Goal: Information Seeking & Learning: Find specific page/section

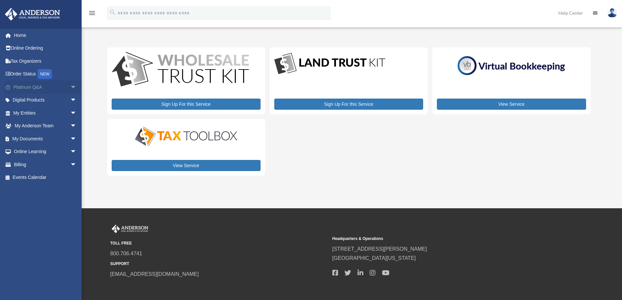
click at [70, 86] on span "arrow_drop_down" at bounding box center [76, 87] width 13 height 13
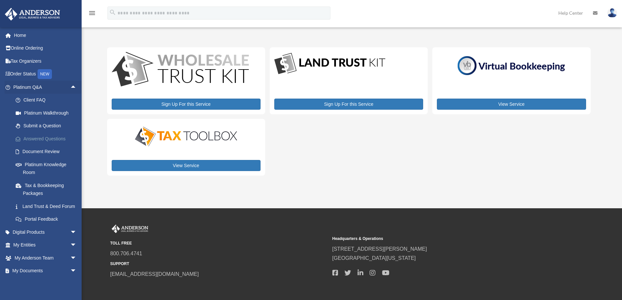
click at [58, 136] on link "Answered Questions" at bounding box center [47, 138] width 77 height 13
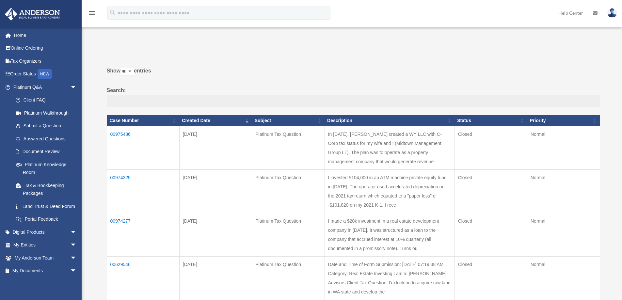
click at [124, 134] on td "00975486" at bounding box center [143, 147] width 72 height 43
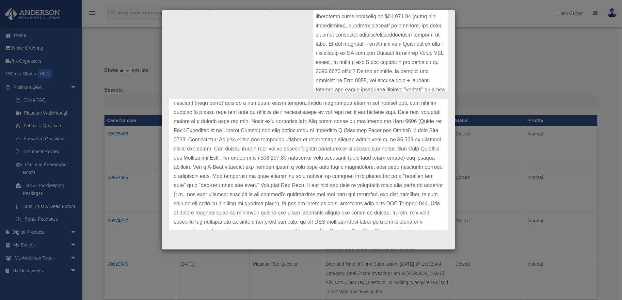
scroll to position [73, 0]
